Goal: Transaction & Acquisition: Book appointment/travel/reservation

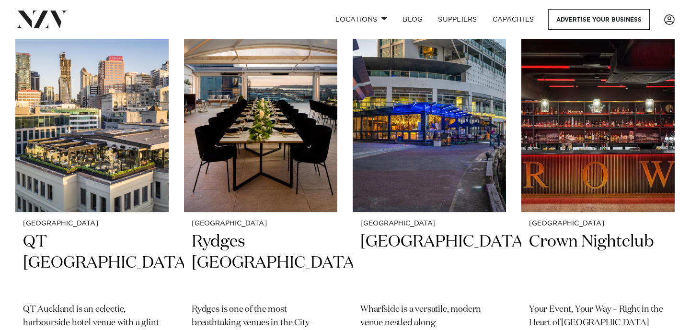
scroll to position [765, 0]
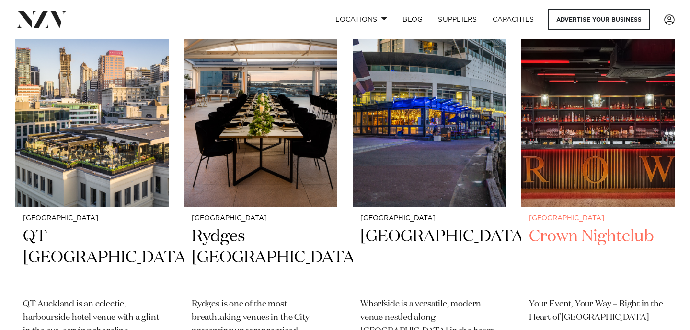
click at [604, 144] on img at bounding box center [597, 104] width 153 height 206
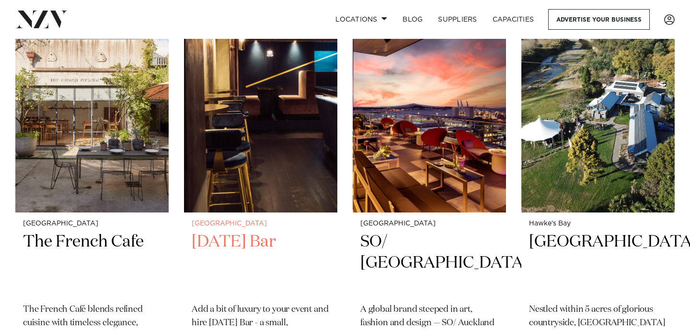
scroll to position [2502, 0]
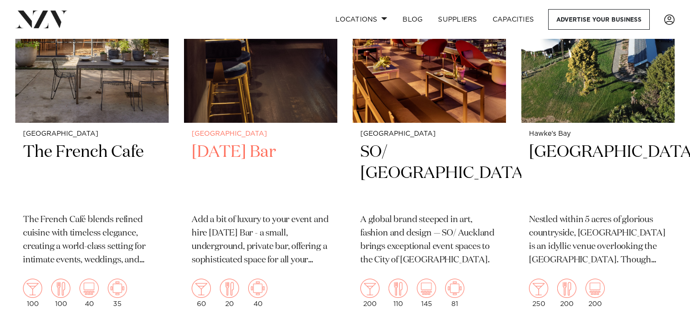
click at [257, 104] on img at bounding box center [260, 20] width 153 height 206
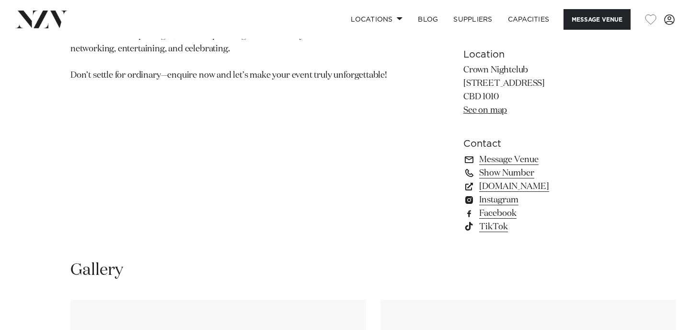
scroll to position [876, 0]
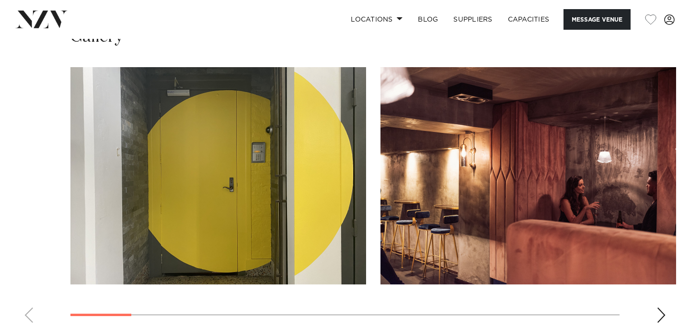
scroll to position [848, 0]
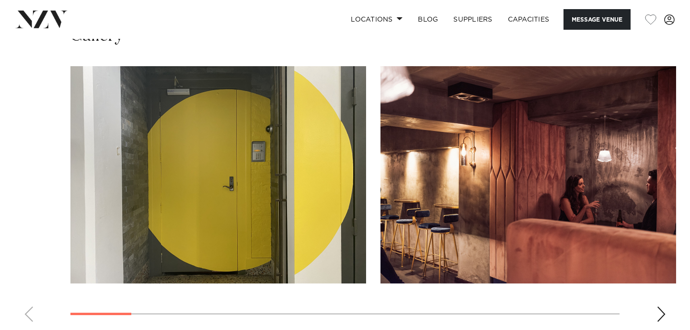
click at [199, 240] on img "1 / 16" at bounding box center [218, 174] width 296 height 217
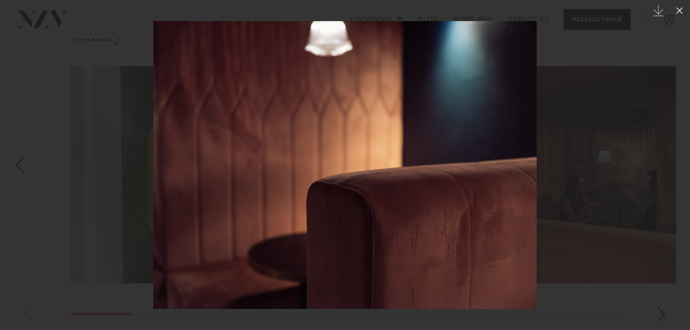
click at [97, 184] on div at bounding box center [345, 165] width 690 height 330
